Goal: Find specific page/section: Find specific page/section

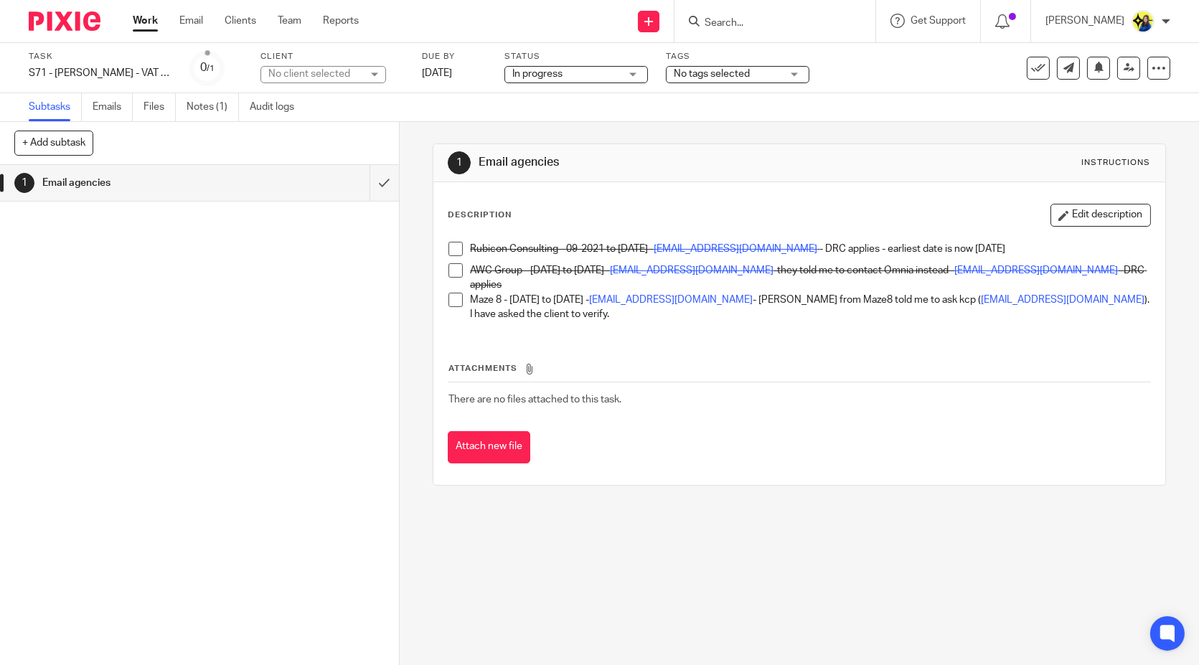
drag, startPoint x: 750, startPoint y: 609, endPoint x: 692, endPoint y: 663, distance: 79.1
click at [750, 609] on div "1 Email agencies Instructions Description Edit description Rubicon Consulting -…" at bounding box center [799, 393] width 799 height 543
click at [636, 499] on div "1 Email agencies Instructions Description Edit description Rubicon Consulting -…" at bounding box center [799, 393] width 799 height 543
click at [648, 556] on div "1 Email agencies Instructions Description Edit description Rubicon Consulting -…" at bounding box center [799, 393] width 799 height 543
click at [651, 556] on div "1 Email agencies Instructions Description Edit description Rubicon Consulting -…" at bounding box center [799, 393] width 799 height 543
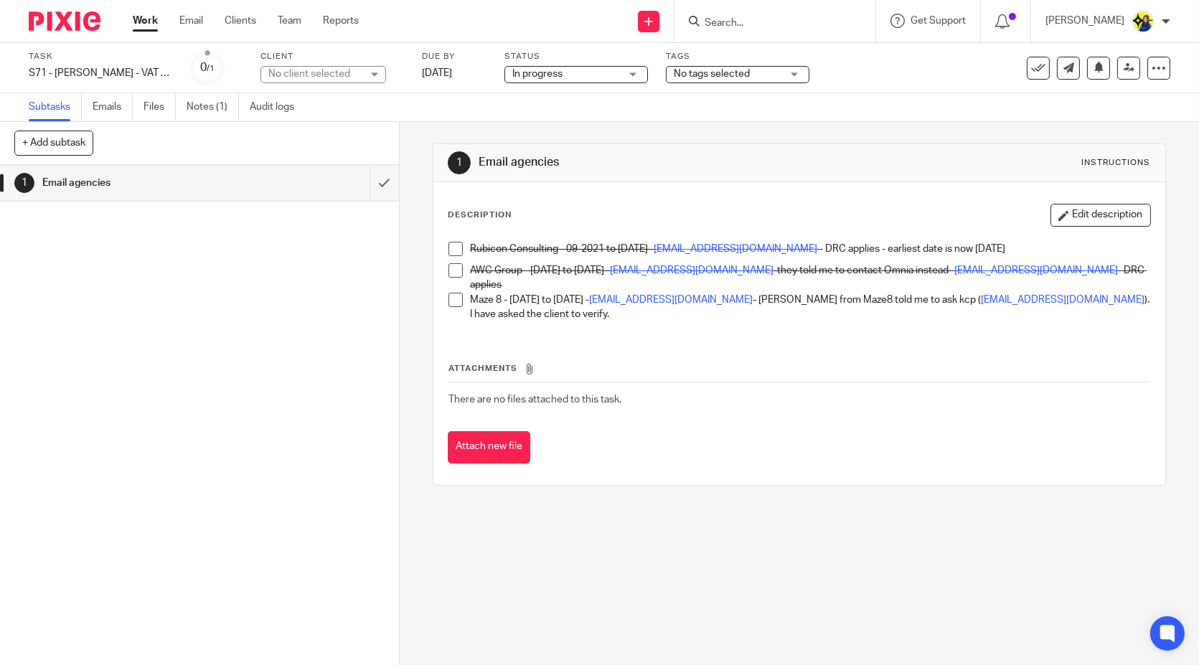
click at [647, 552] on div "1 Email agencies Instructions Description Edit description Rubicon Consulting -…" at bounding box center [799, 393] width 799 height 543
click at [654, 552] on div "1 Email agencies Instructions Description Edit description Rubicon Consulting -…" at bounding box center [799, 393] width 799 height 543
click at [609, 561] on div "1 Email agencies Instructions Description Edit description Rubicon Consulting -…" at bounding box center [799, 393] width 799 height 543
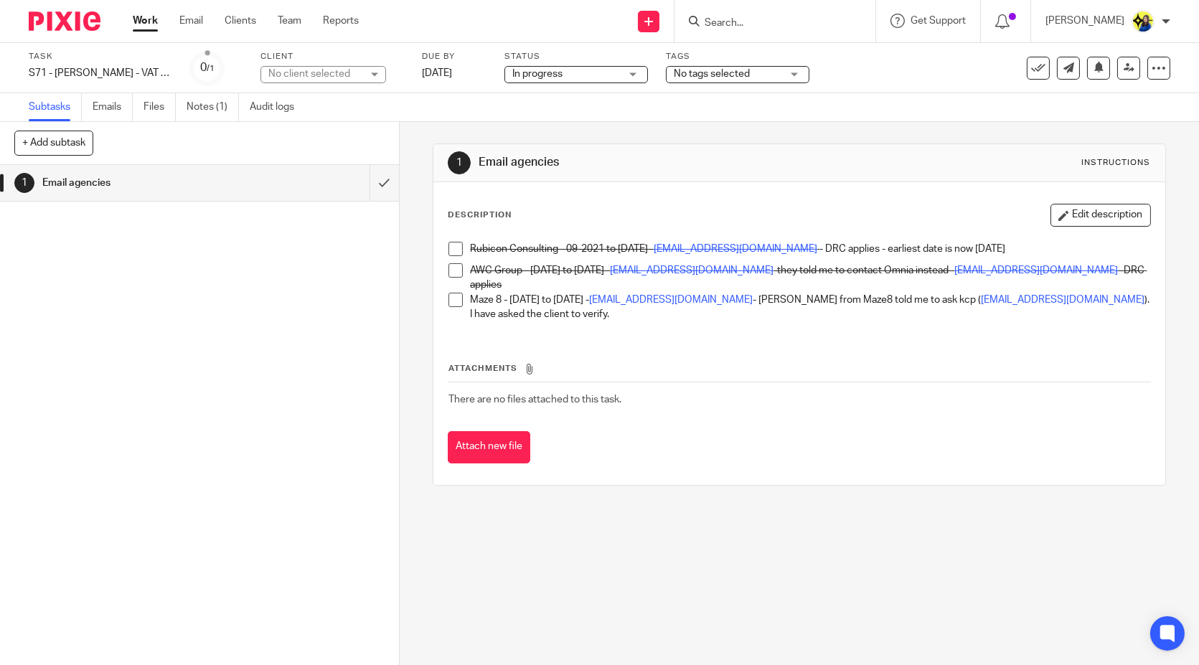
click at [604, 554] on div "1 Email agencies Instructions Description Edit description Rubicon Consulting -…" at bounding box center [799, 393] width 799 height 543
click at [1105, 207] on button "Edit description" at bounding box center [1100, 215] width 100 height 23
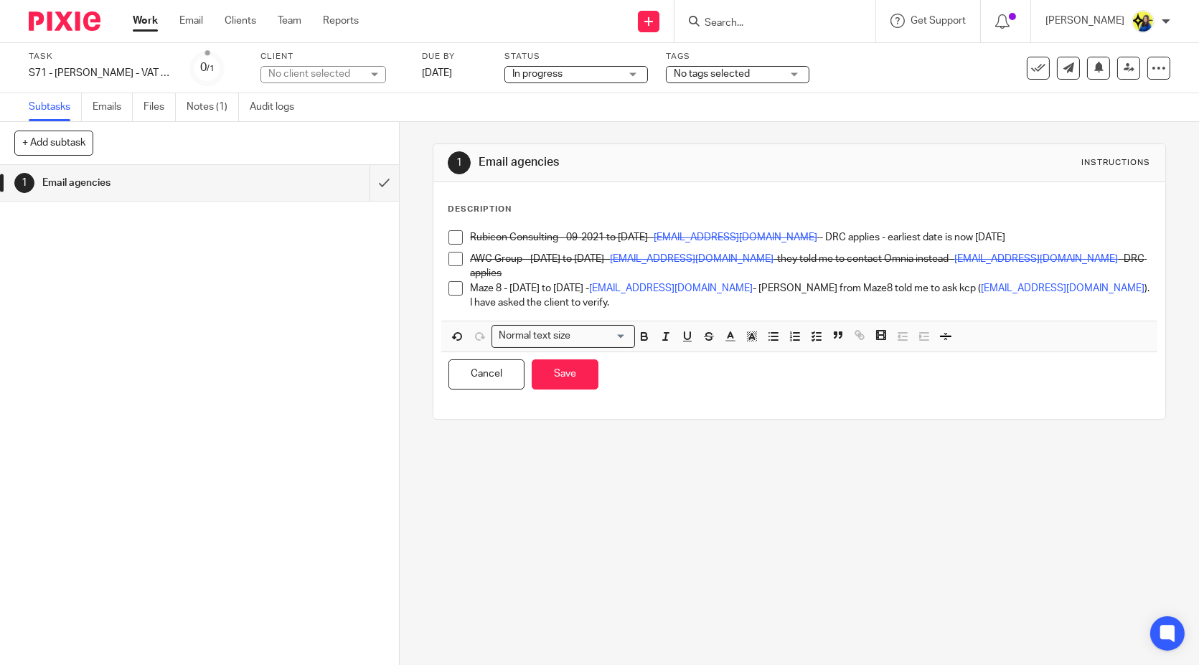
click at [1117, 283] on p "Maze 8 - 10-04-2024 to 27-12-2025 - Finance@maze8.co.uk - Mary from Maze8 told …" at bounding box center [809, 295] width 679 height 29
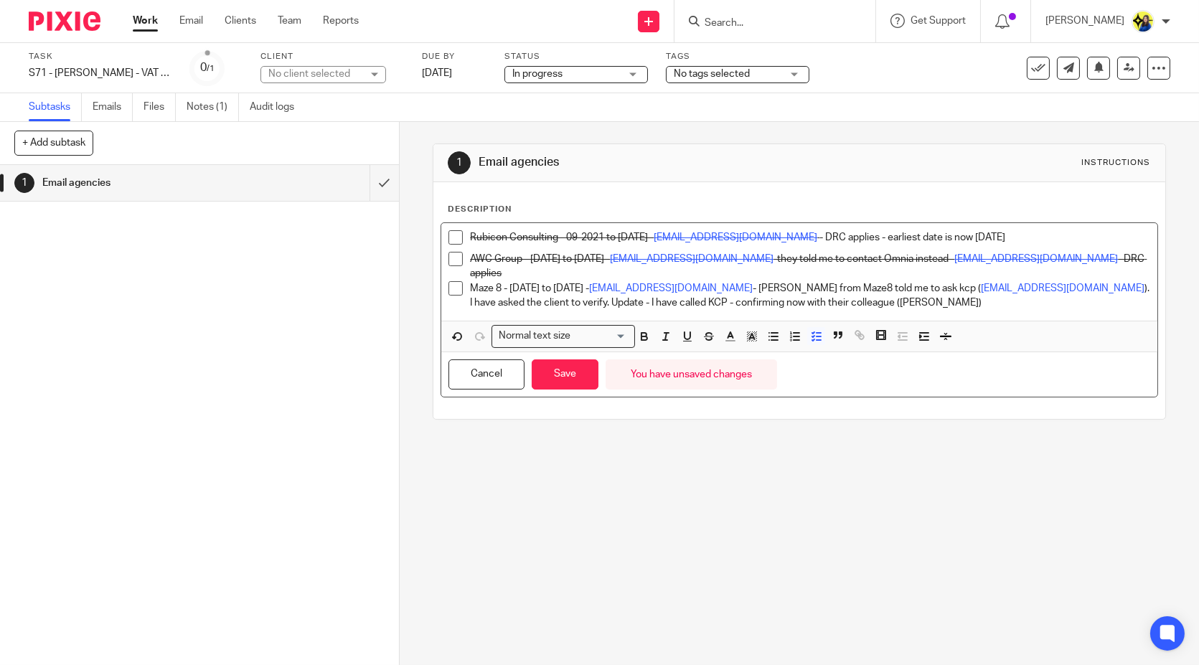
click at [735, 485] on div "1 Email agencies Instructions Description Rubicon Consulting - 09-2021 to 21-12…" at bounding box center [799, 393] width 799 height 543
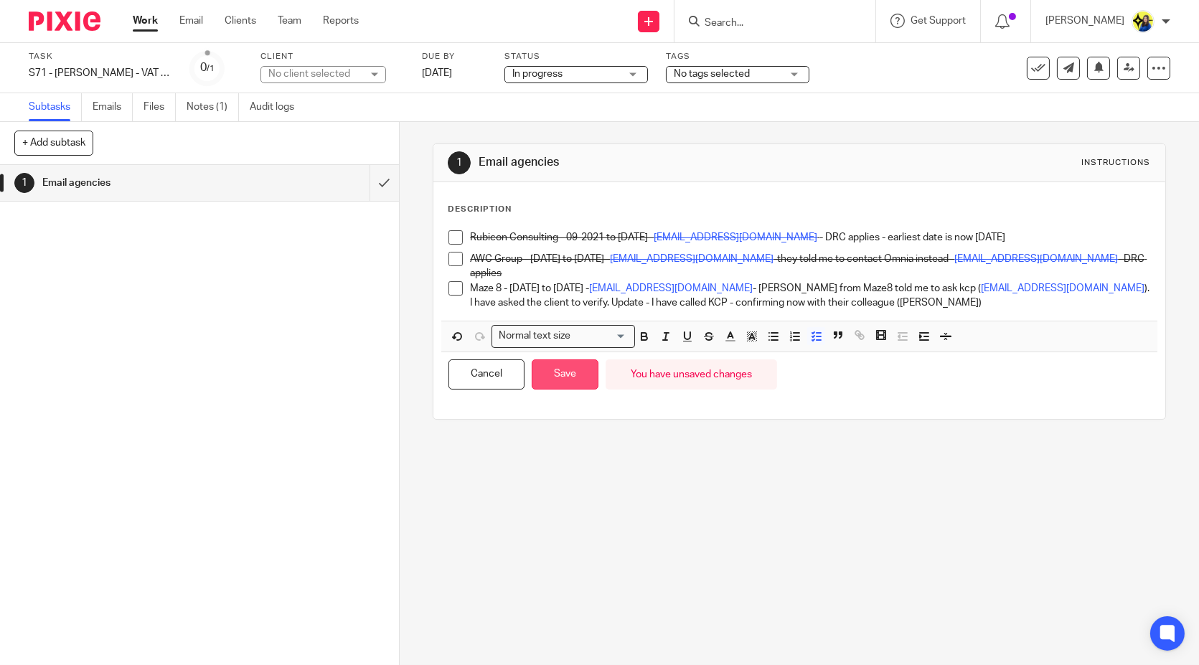
click at [564, 373] on button "Save" at bounding box center [565, 374] width 67 height 31
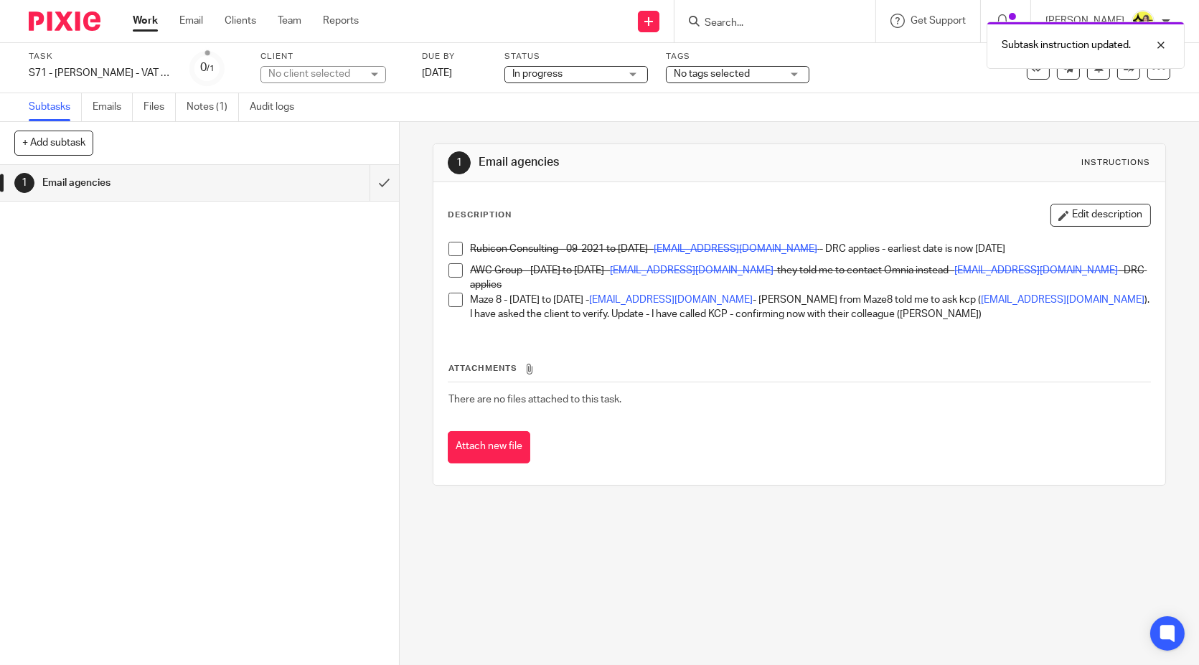
click at [575, 345] on div "Attachments There are no files attached to this task. Attach new file" at bounding box center [799, 398] width 702 height 131
click at [651, 577] on div "1 Email agencies Instructions Description Edit description Rubicon Consulting -…" at bounding box center [799, 393] width 799 height 543
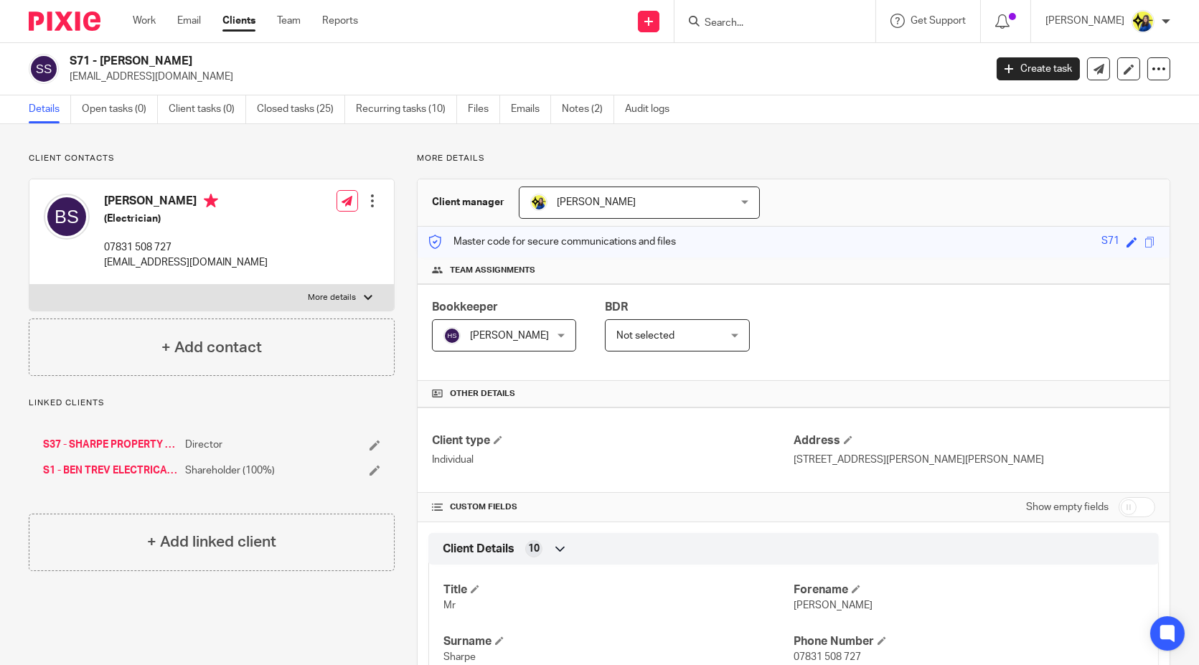
drag, startPoint x: 147, startPoint y: 18, endPoint x: 174, endPoint y: 4, distance: 30.2
click at [147, 18] on link "Work" at bounding box center [144, 21] width 23 height 14
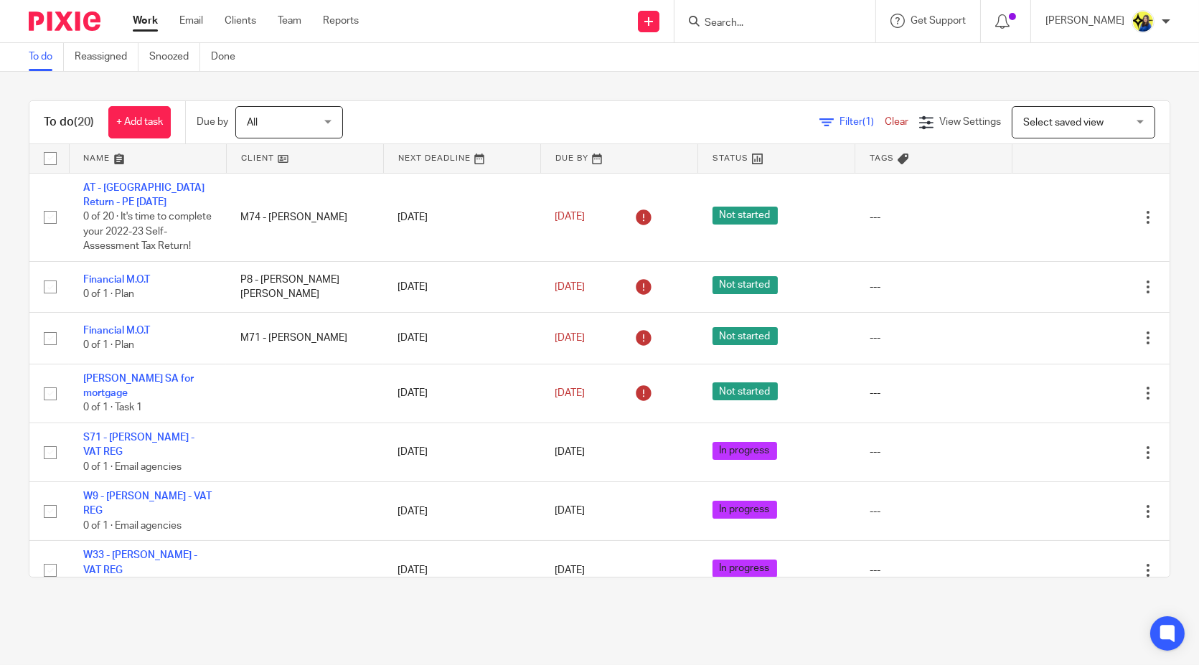
click at [773, 29] on input "Search" at bounding box center [767, 23] width 129 height 13
click at [765, 27] on input "Search" at bounding box center [767, 23] width 129 height 13
click at [792, 22] on input "Search" at bounding box center [767, 23] width 129 height 13
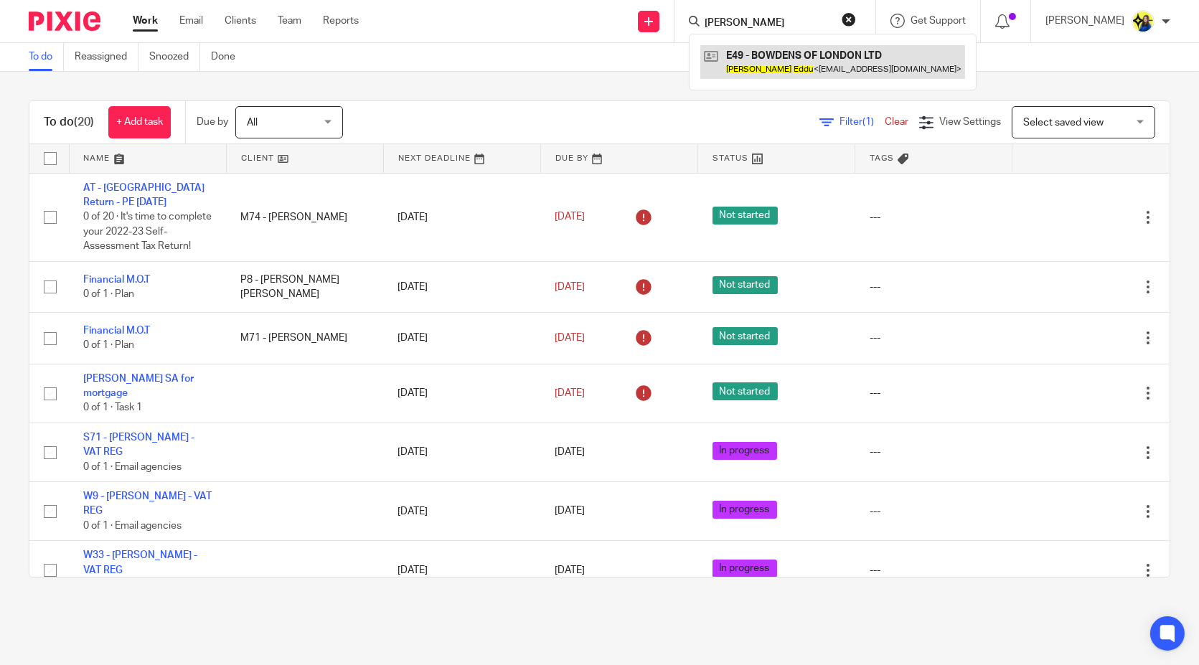
type input "martin eddue"
click at [803, 65] on link at bounding box center [832, 61] width 265 height 33
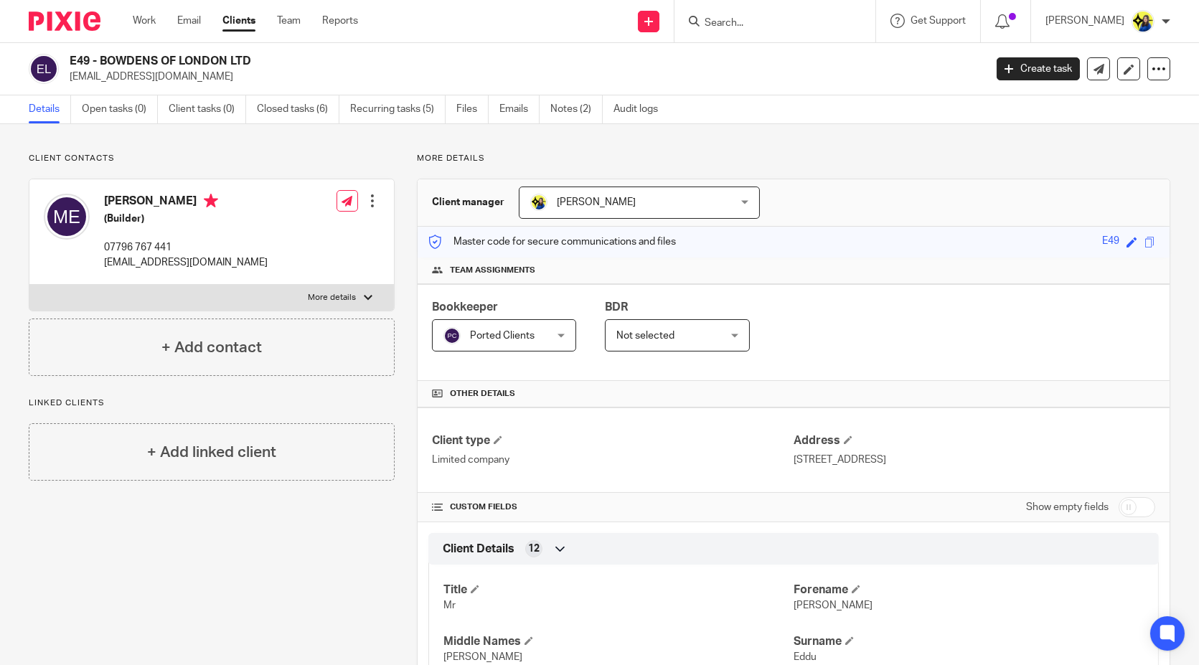
click at [782, 22] on input "Search" at bounding box center [767, 23] width 129 height 13
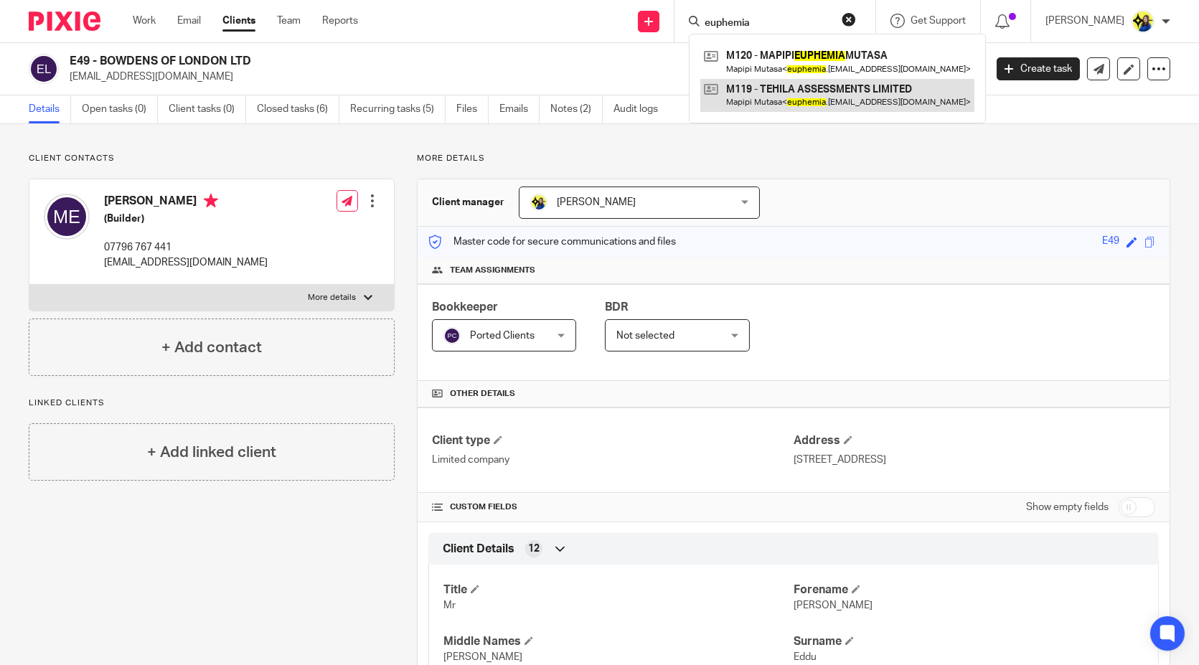
type input "euphemia"
click at [836, 95] on link at bounding box center [837, 95] width 274 height 33
